Goal: Obtain resource: Download file/media

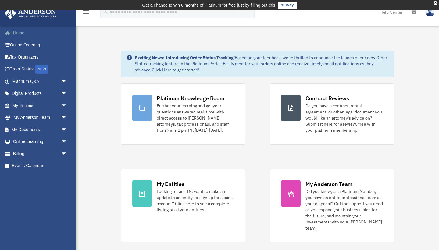
click at [23, 34] on link "Home" at bounding box center [40, 33] width 72 height 12
click at [28, 126] on link "My Documents arrow_drop_down" at bounding box center [40, 129] width 72 height 12
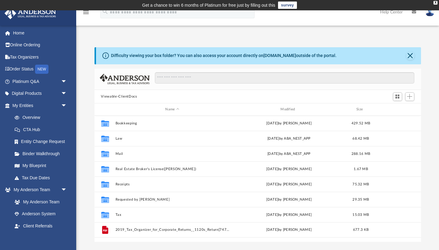
scroll to position [139, 327]
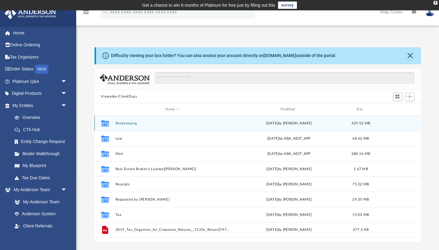
click at [131, 125] on button "Bookkeeping" at bounding box center [172, 123] width 114 height 4
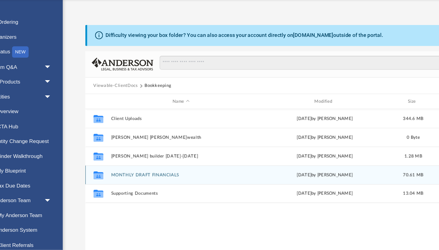
click at [115, 167] on button "MONTHLY DRAFT FINANCIALS" at bounding box center [172, 169] width 114 height 4
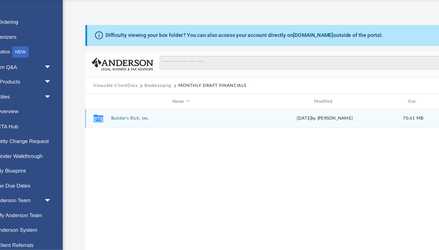
click at [115, 121] on button "Builder's Rich, Inc." at bounding box center [172, 123] width 114 height 4
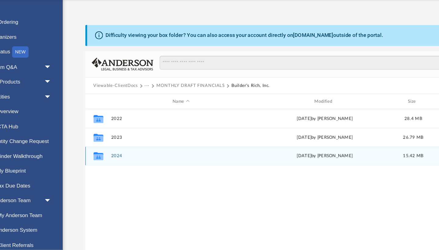
click at [115, 152] on button "2024" at bounding box center [172, 154] width 114 height 4
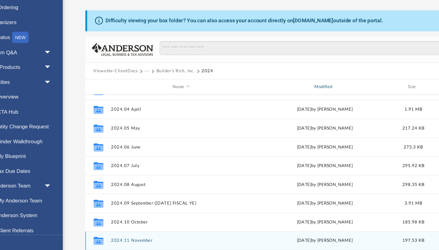
scroll to position [41, 0]
click at [116, 233] on button "2024.11 November" at bounding box center [172, 235] width 114 height 4
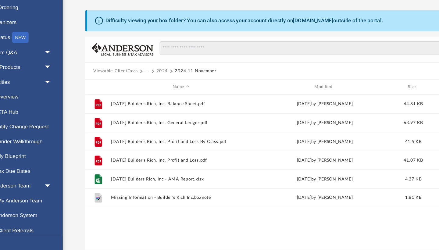
scroll to position [0, 0]
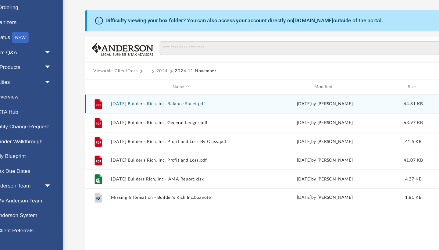
click at [119, 121] on button "2024.11.30 Builder's Rich, Inc. Balance Sheet.pdf" at bounding box center [172, 123] width 114 height 4
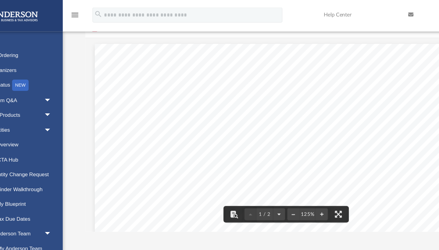
scroll to position [50, 0]
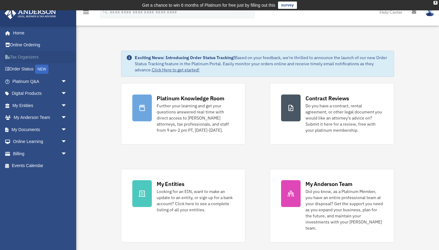
click at [30, 60] on link "Tax Organizers" at bounding box center [40, 57] width 72 height 12
click at [32, 105] on link "My Entities arrow_drop_down" at bounding box center [40, 105] width 72 height 12
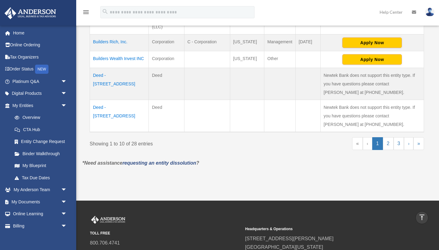
scroll to position [401, 0]
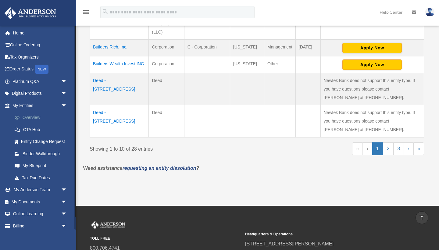
click at [38, 117] on link "Overview" at bounding box center [43, 118] width 68 height 12
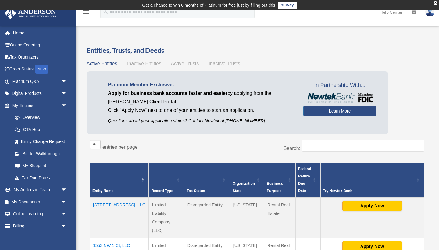
scroll to position [-3, 0]
click at [29, 70] on link "Order Status NEW" at bounding box center [40, 69] width 72 height 13
click at [21, 58] on link "Tax Organizers" at bounding box center [40, 57] width 72 height 12
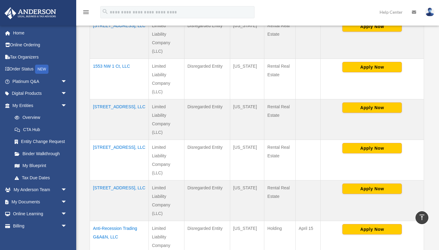
scroll to position [179, 0]
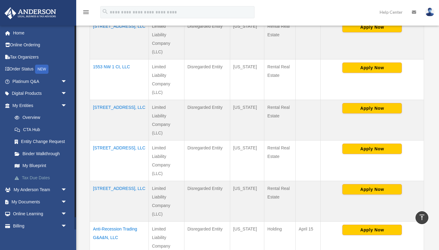
click at [39, 177] on link "Tax Due Dates" at bounding box center [43, 178] width 68 height 12
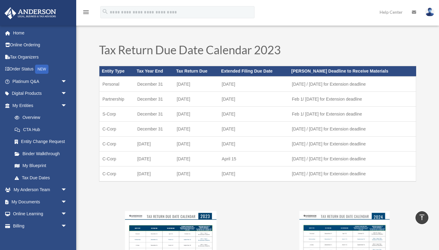
scroll to position [352, 0]
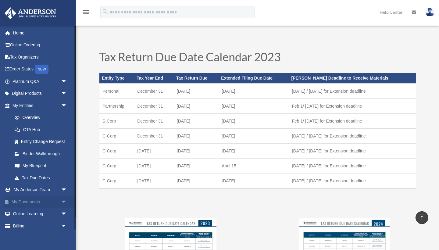
click at [33, 199] on link "My Documents arrow_drop_down" at bounding box center [40, 202] width 72 height 12
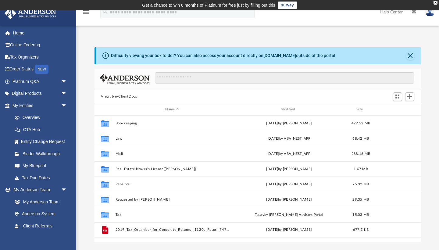
scroll to position [139, 327]
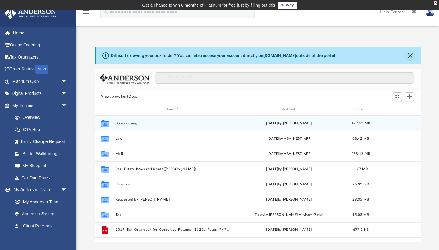
click at [124, 125] on button "Bookkeeping" at bounding box center [172, 123] width 114 height 4
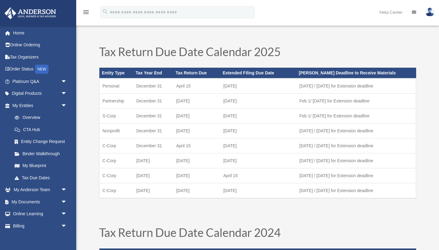
scroll to position [352, 0]
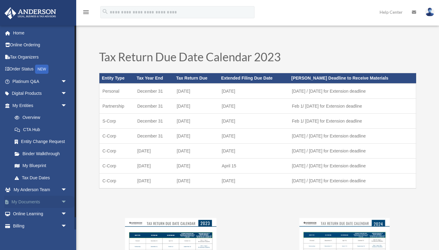
click at [33, 199] on link "My Documents arrow_drop_down" at bounding box center [40, 202] width 72 height 12
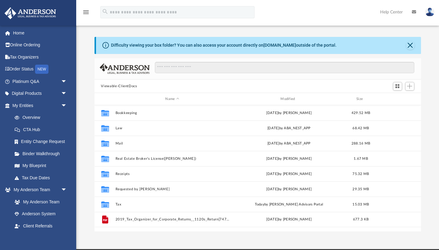
scroll to position [139, 327]
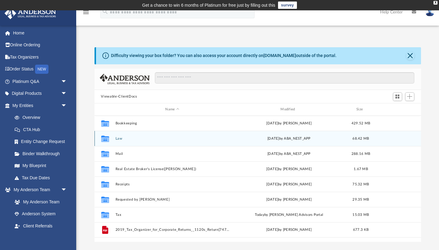
click at [121, 140] on button "Law" at bounding box center [172, 139] width 114 height 4
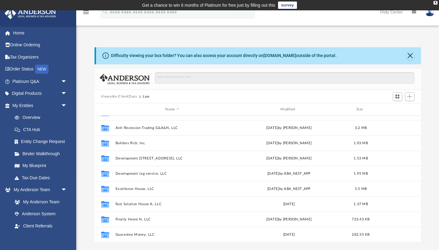
scroll to position [133, 0]
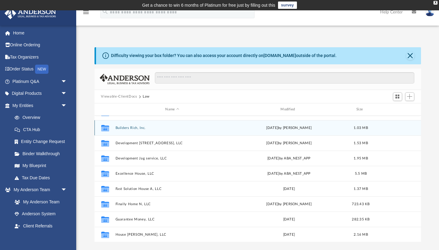
click at [127, 128] on button "Builders Rich, Inc." at bounding box center [172, 128] width 114 height 4
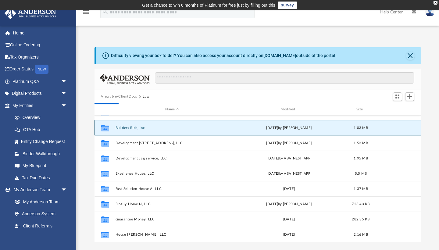
scroll to position [0, 0]
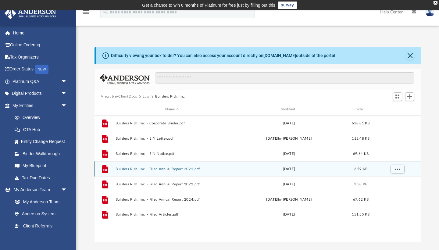
click at [148, 168] on button "Builders Rich, Inc. - Filed Annual Report 2021.pdf" at bounding box center [172, 169] width 114 height 4
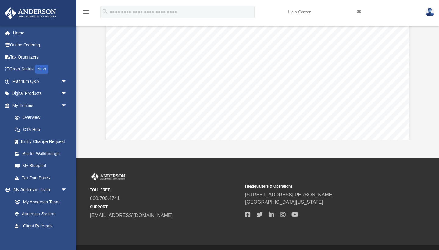
scroll to position [98, 0]
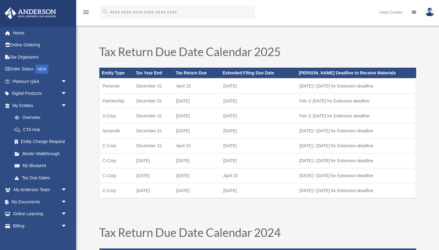
scroll to position [352, 0]
